Goal: Information Seeking & Learning: Learn about a topic

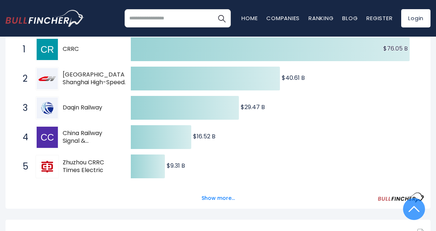
scroll to position [144, 0]
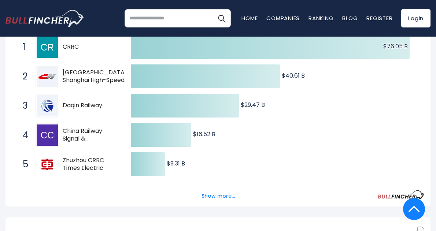
drag, startPoint x: 60, startPoint y: 71, endPoint x: 95, endPoint y: 79, distance: 35.8
click at [95, 79] on div "2 [GEOGRAPHIC_DATA]-Shanghai High-Speed Railway [DOMAIN_NAME]" at bounding box center [68, 76] width 99 height 23
click at [95, 79] on span "[GEOGRAPHIC_DATA]-Shanghai High-Speed Railway" at bounding box center [97, 76] width 68 height 15
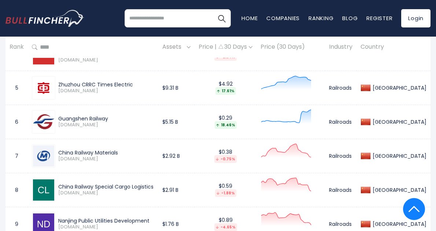
scroll to position [473, 0]
drag, startPoint x: 57, startPoint y: 117, endPoint x: 112, endPoint y: 119, distance: 55.0
click at [112, 119] on div "Guangshen Railway [DOMAIN_NAME]" at bounding box center [104, 121] width 99 height 13
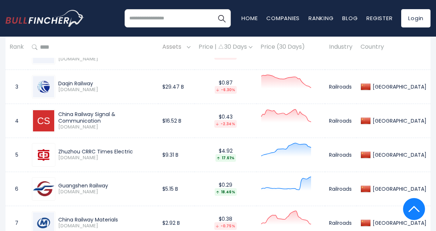
scroll to position [406, 0]
drag, startPoint x: 58, startPoint y: 82, endPoint x: 99, endPoint y: 80, distance: 41.1
click at [99, 80] on div "Daqin Railway" at bounding box center [106, 83] width 96 height 7
drag, startPoint x: 59, startPoint y: 151, endPoint x: 103, endPoint y: 140, distance: 45.9
click at [103, 140] on td "Zhuzhou CRRC Times Electric [DOMAIN_NAME]" at bounding box center [93, 154] width 130 height 34
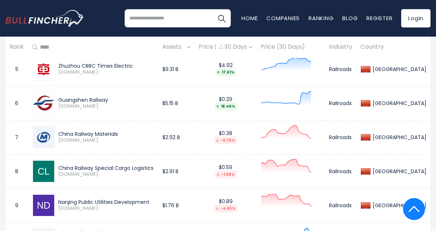
scroll to position [492, 0]
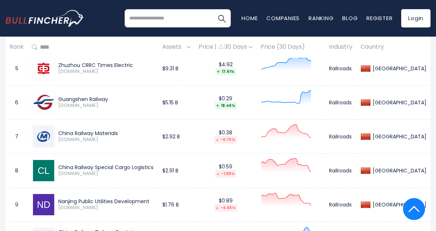
drag, startPoint x: 58, startPoint y: 131, endPoint x: 121, endPoint y: 132, distance: 62.7
click at [121, 132] on div "China Railway Materials" at bounding box center [106, 133] width 96 height 7
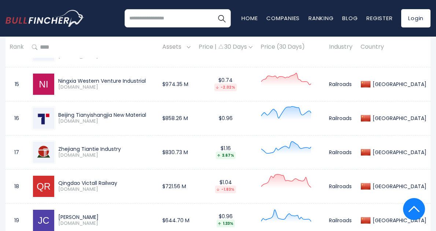
scroll to position [819, 0]
